Goal: Use online tool/utility: Utilize a website feature to perform a specific function

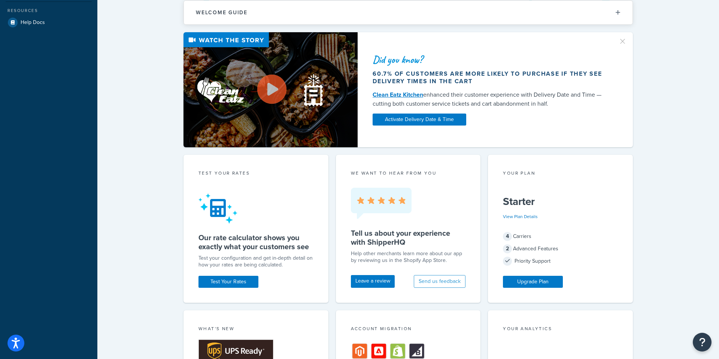
scroll to position [77, 0]
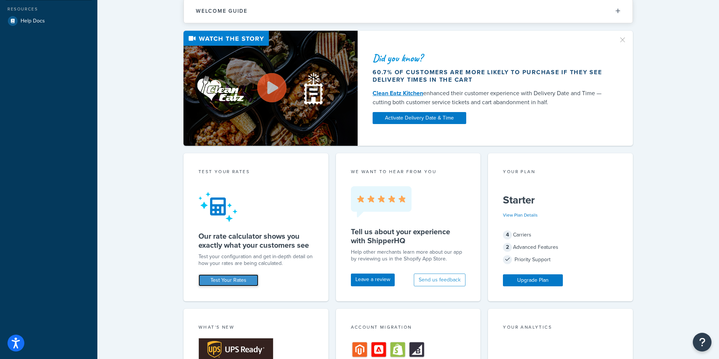
click at [204, 279] on link "Test Your Rates" at bounding box center [228, 280] width 60 height 12
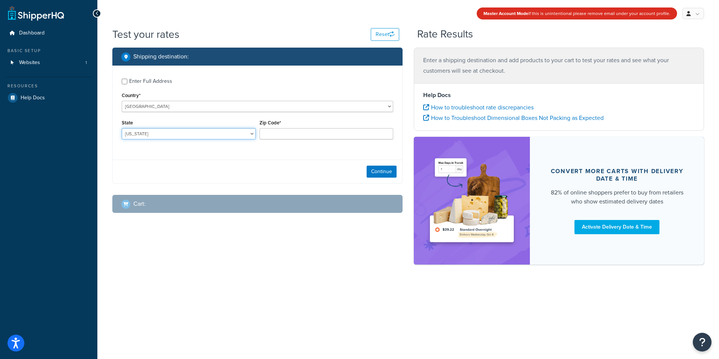
click at [202, 131] on select "[US_STATE] [US_STATE] [US_STATE] [US_STATE] [US_STATE] Armed Forces Americas Ar…" at bounding box center [189, 133] width 134 height 11
select select "CA"
click at [122, 128] on select "[US_STATE] [US_STATE] [US_STATE] [US_STATE] [US_STATE] Armed Forces Americas Ar…" at bounding box center [189, 133] width 134 height 11
click at [277, 134] on input "Zip Code*" at bounding box center [326, 133] width 134 height 11
type input "91403"
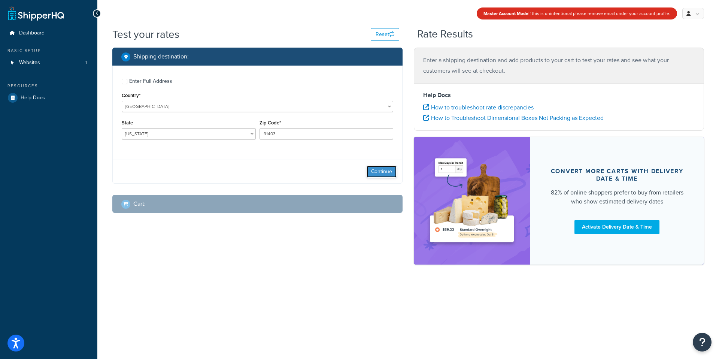
click at [383, 173] on button "Continue" at bounding box center [382, 172] width 30 height 12
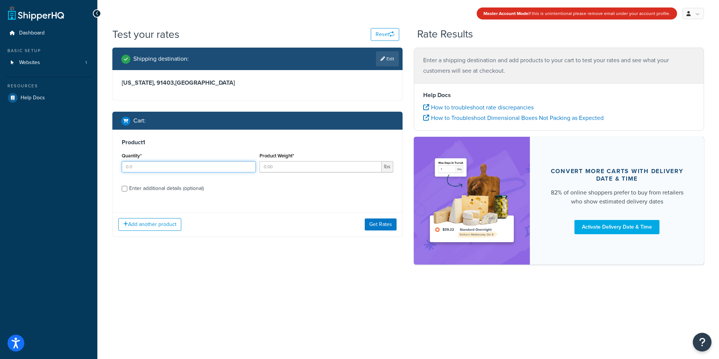
click at [169, 167] on input "Quantity*" at bounding box center [189, 166] width 134 height 11
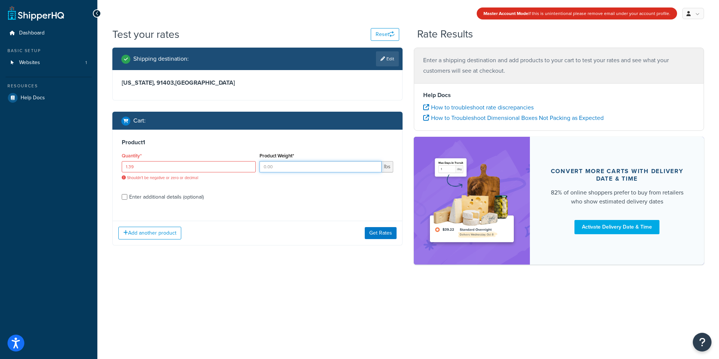
click at [291, 164] on input "Product Weight*" at bounding box center [320, 166] width 122 height 11
drag, startPoint x: 151, startPoint y: 171, endPoint x: 88, endPoint y: 167, distance: 63.4
click at [88, 167] on div "Dashboard Basic Setup Websites 1 Resources Help Docs Master Account Mode If thi…" at bounding box center [359, 179] width 719 height 359
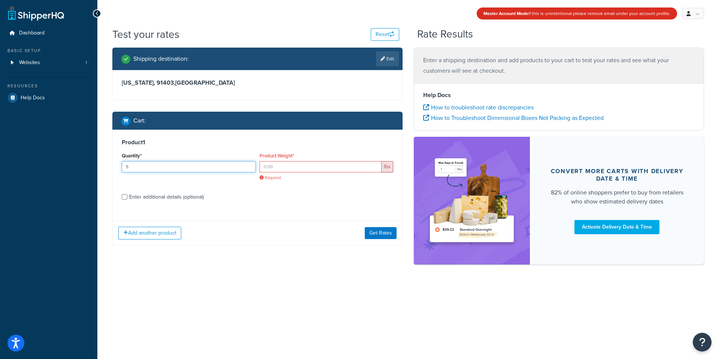
type input "5"
click at [280, 166] on input "Product Weight*" at bounding box center [320, 166] width 122 height 11
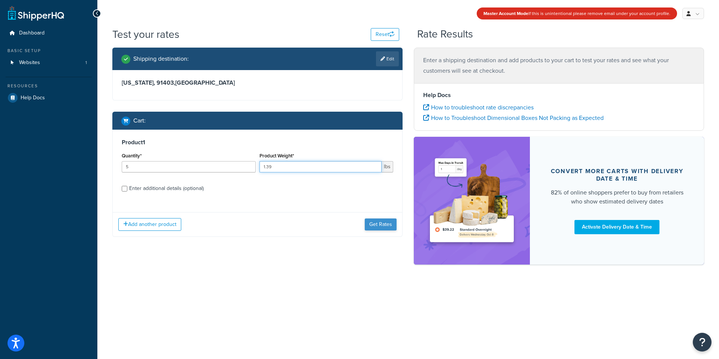
type input "1.39"
click at [380, 225] on button "Get Rates" at bounding box center [381, 224] width 32 height 12
